Goal: Task Accomplishment & Management: Manage account settings

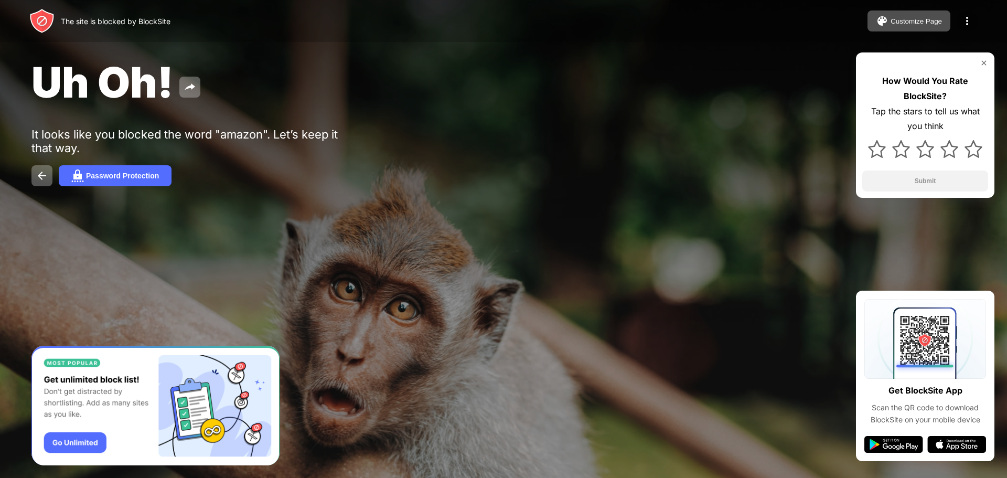
click at [965, 26] on img at bounding box center [967, 21] width 13 height 13
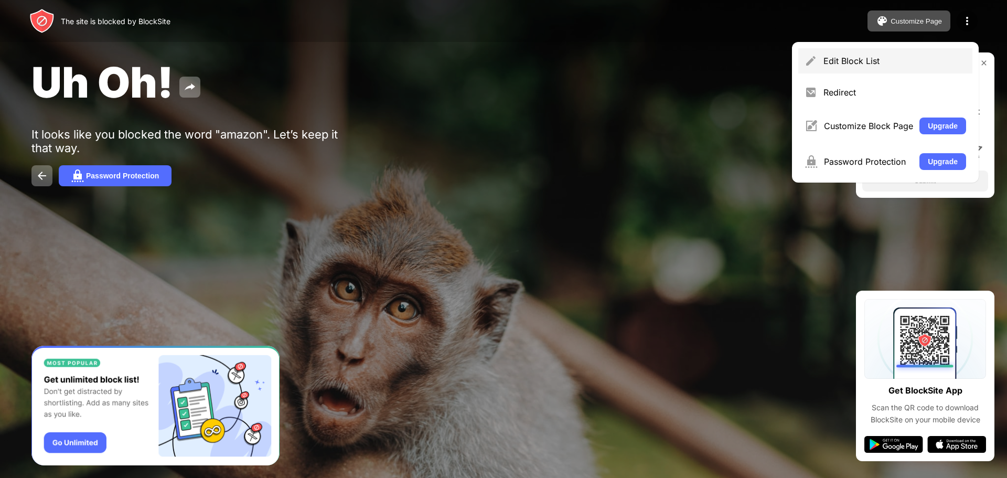
click at [898, 63] on div "Edit Block List" at bounding box center [895, 61] width 143 height 10
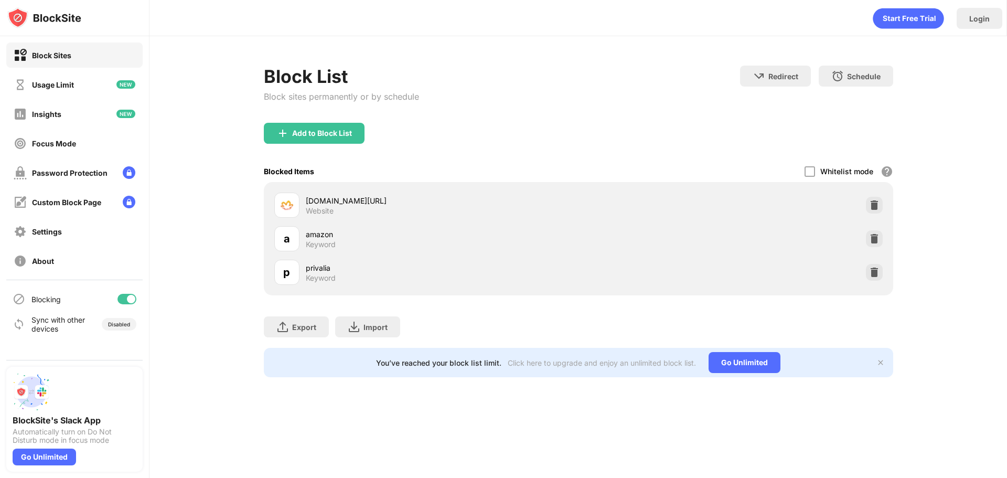
click at [125, 298] on div at bounding box center [127, 299] width 19 height 10
click at [133, 297] on div at bounding box center [127, 299] width 19 height 10
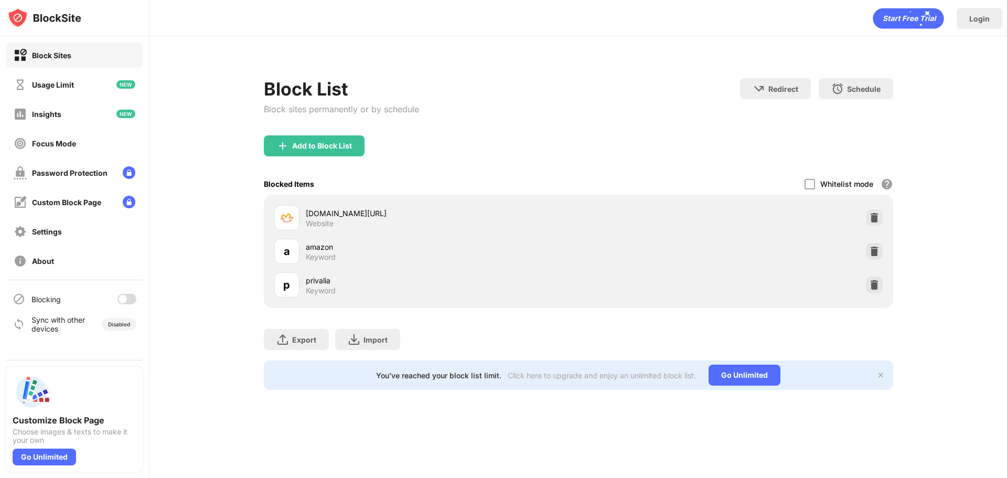
click at [128, 299] on div at bounding box center [127, 299] width 19 height 10
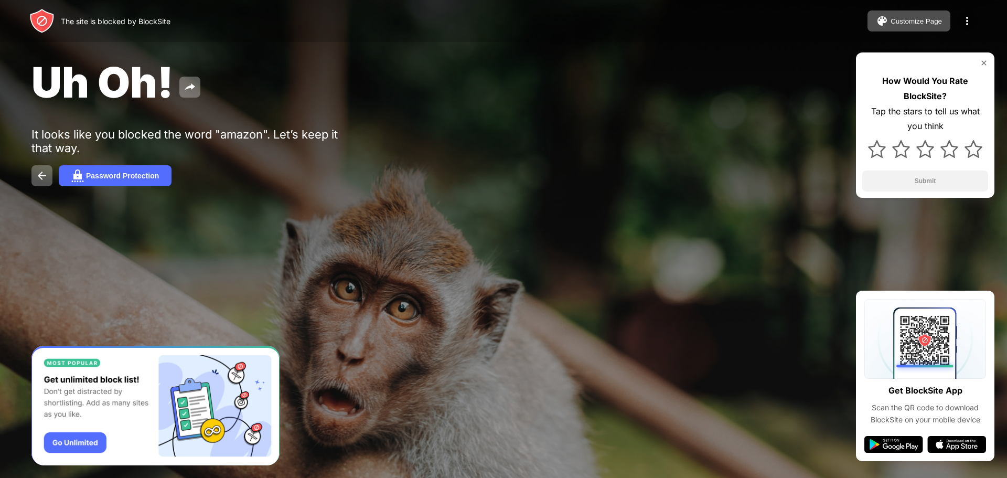
click at [973, 17] on div at bounding box center [967, 20] width 21 height 21
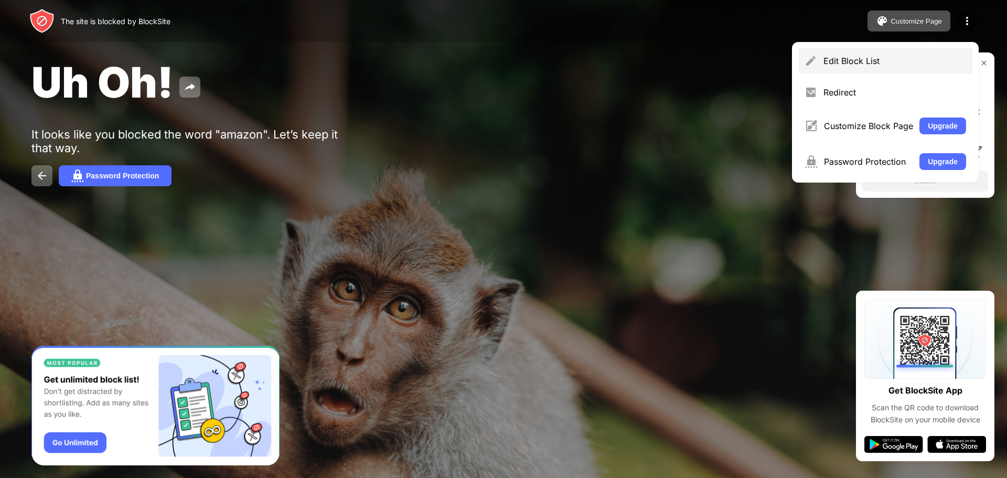
click at [883, 56] on div "Edit Block List" at bounding box center [895, 61] width 143 height 10
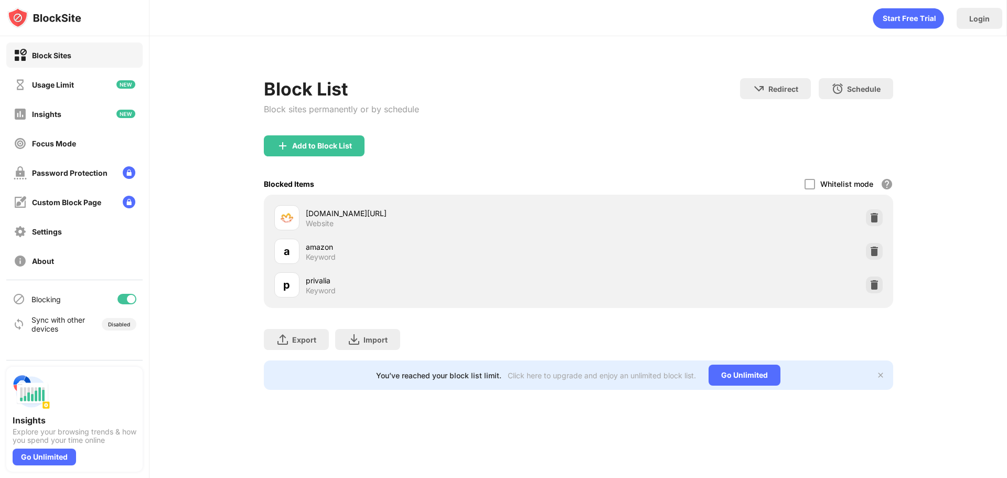
click at [118, 301] on div at bounding box center [127, 299] width 19 height 10
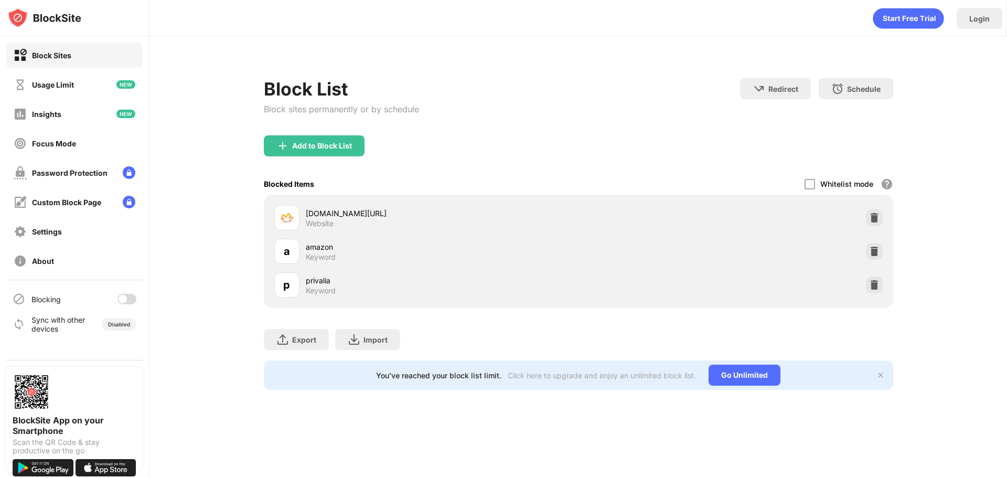
click at [134, 294] on div "Blocking" at bounding box center [74, 299] width 136 height 25
click at [133, 300] on div at bounding box center [127, 299] width 19 height 10
